Goal: Information Seeking & Learning: Learn about a topic

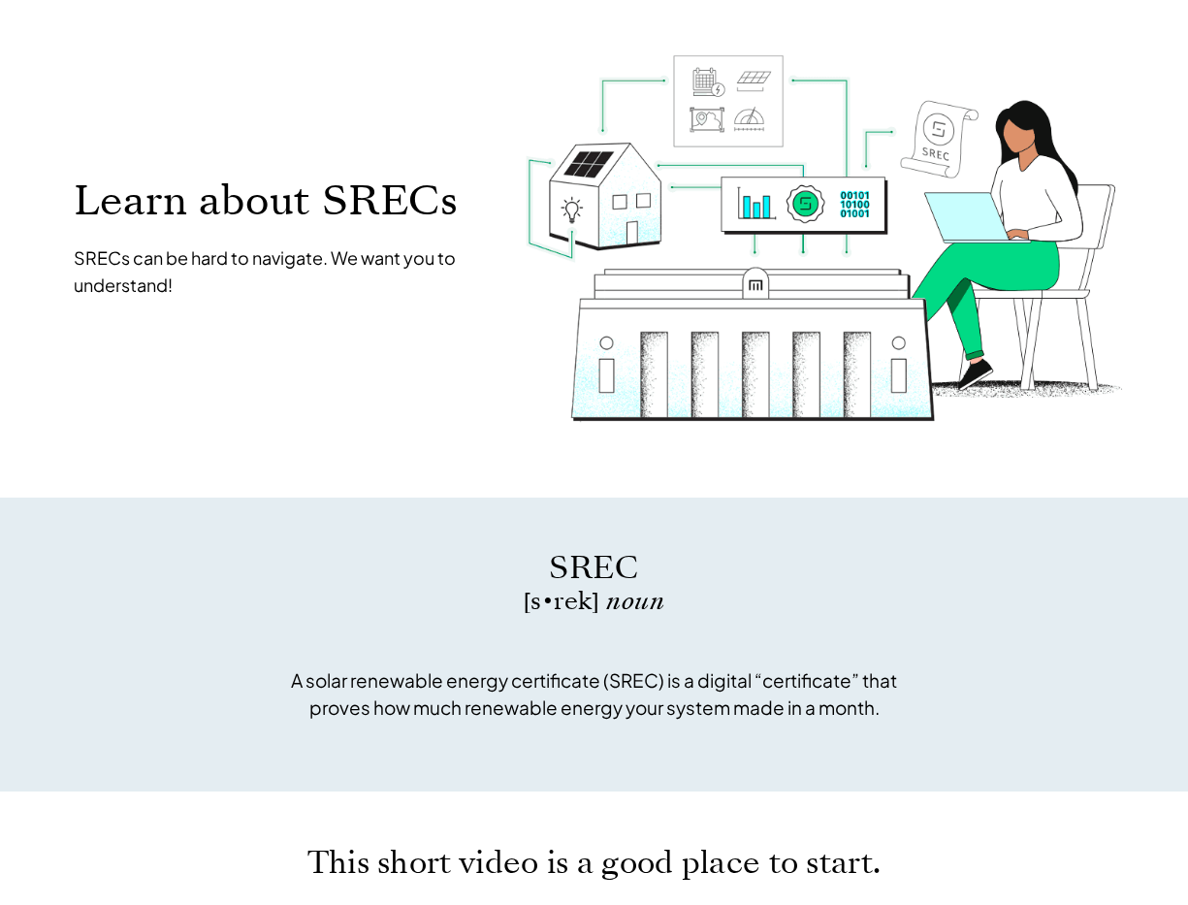
scroll to position [20, 0]
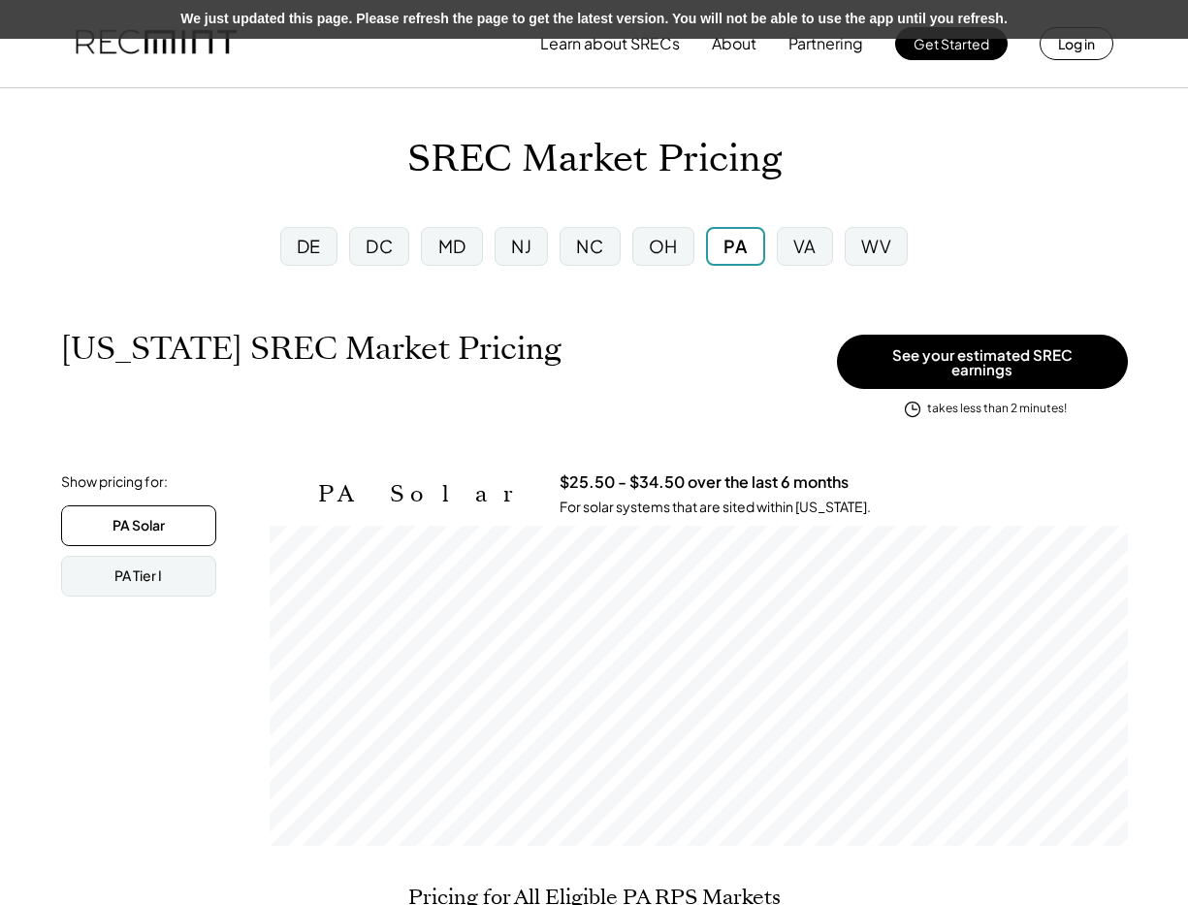
scroll to position [320, 858]
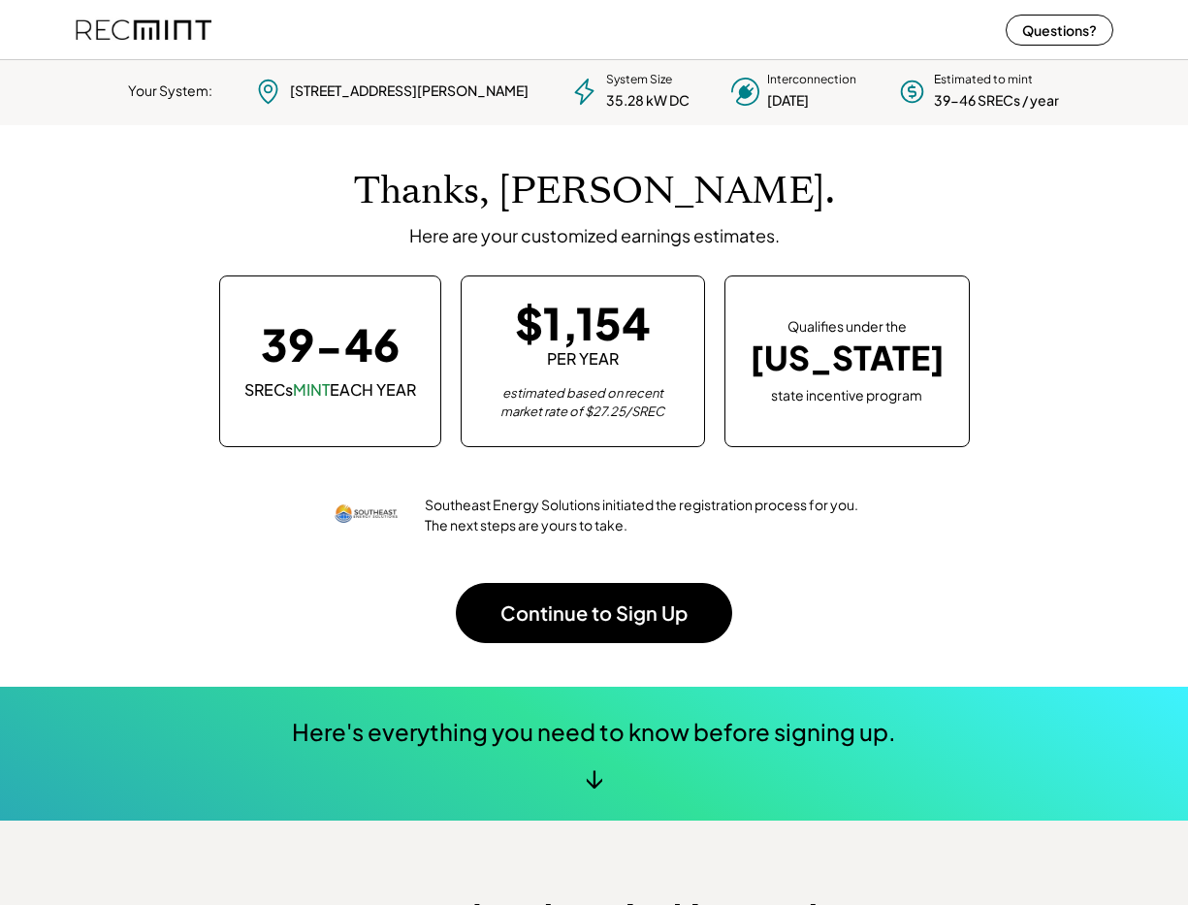
scroll to position [273, 541]
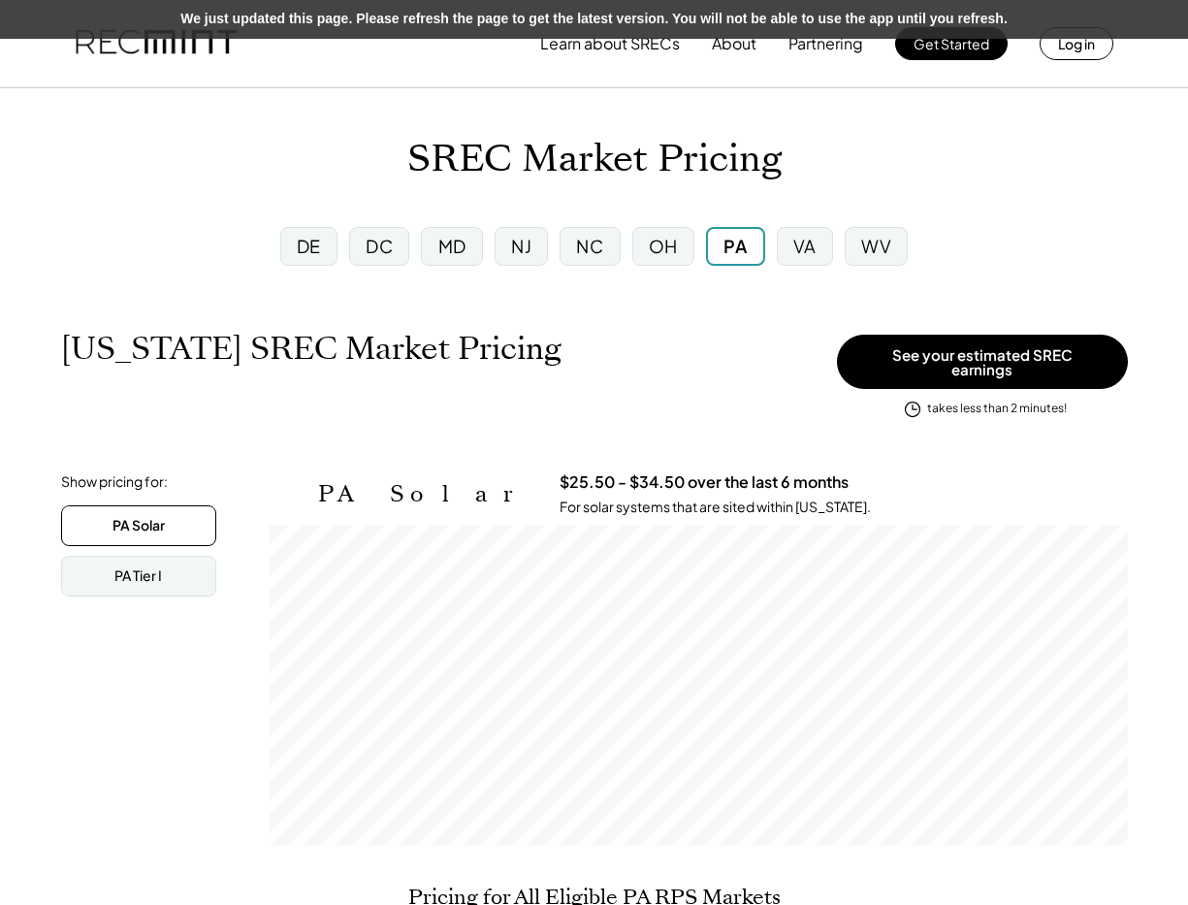
scroll to position [320, 858]
